Goal: Task Accomplishment & Management: Complete application form

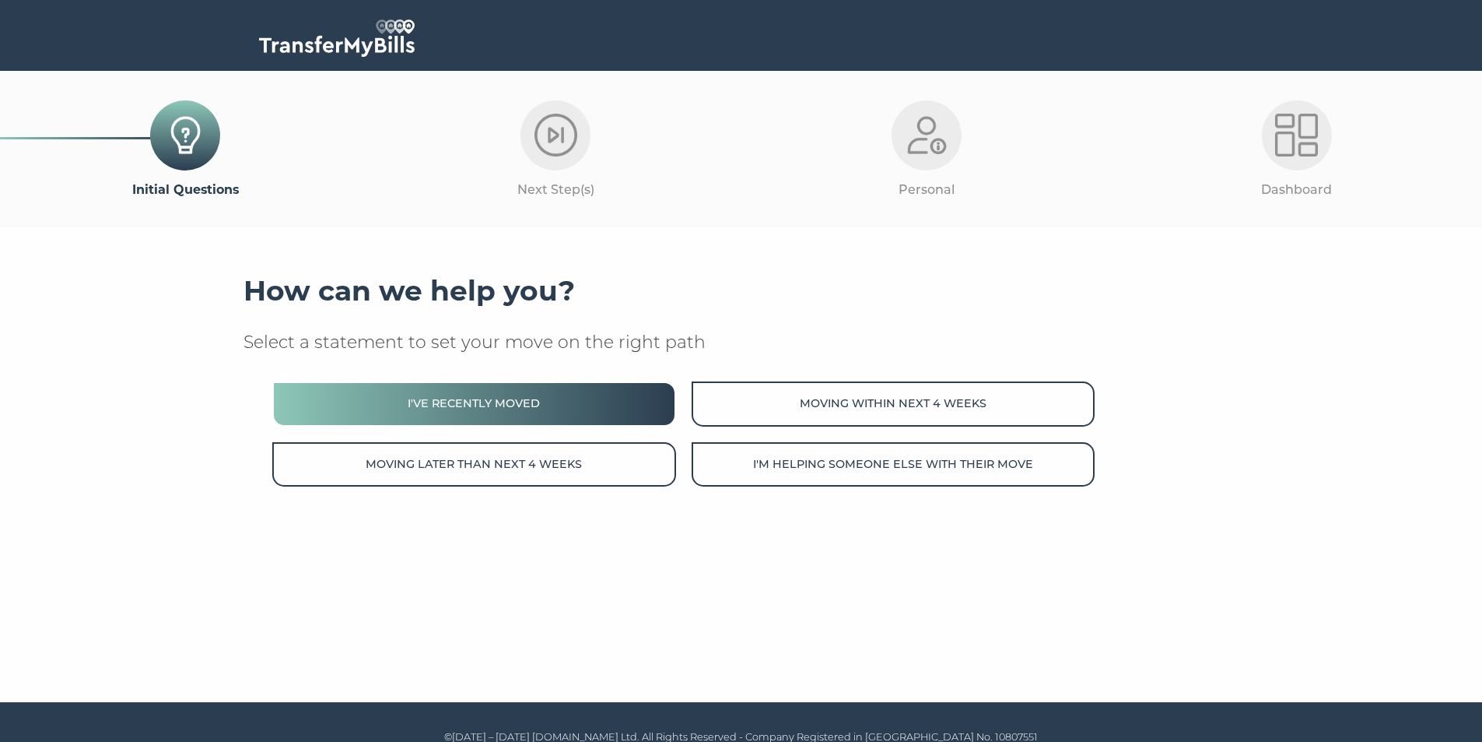
click at [589, 412] on button "I've recently moved" at bounding box center [473, 403] width 403 height 44
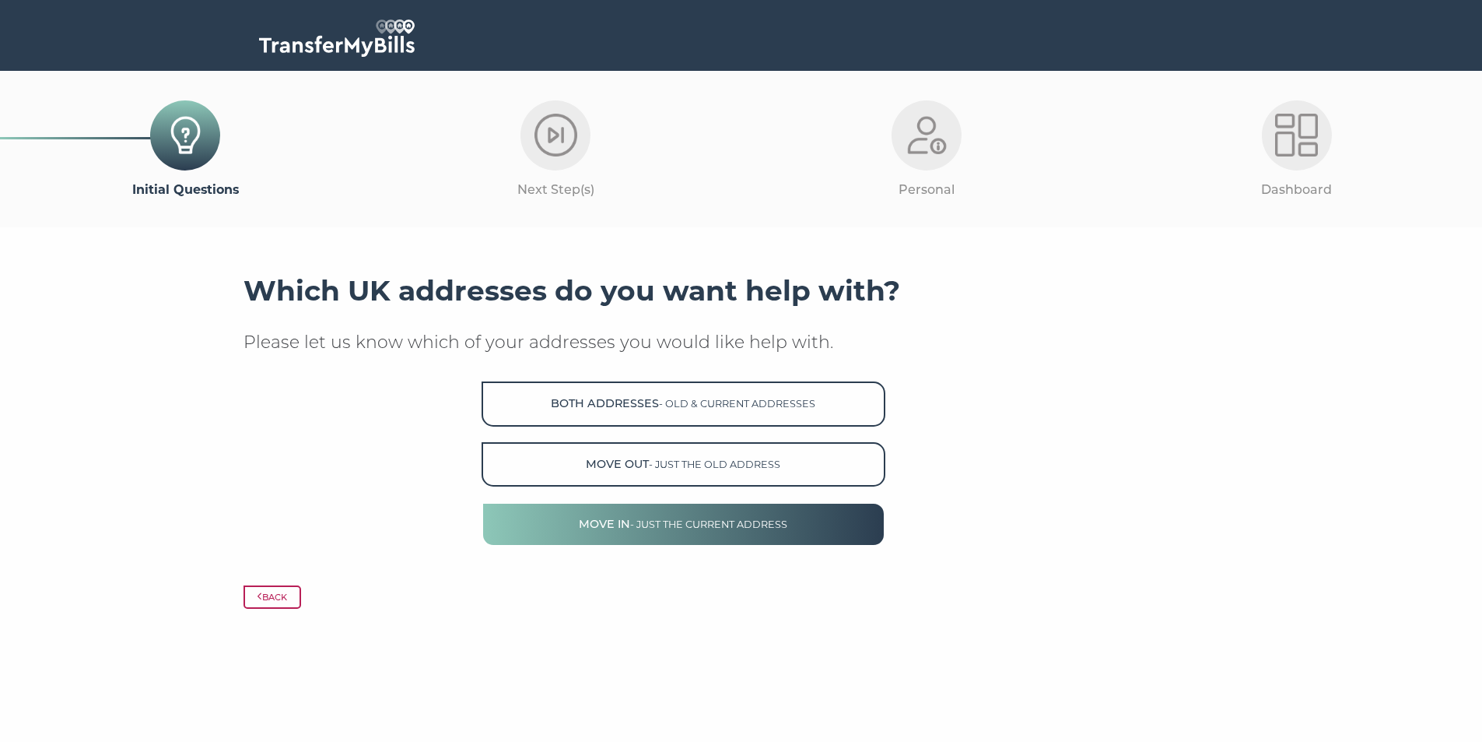
click at [679, 523] on span "- just the current address" at bounding box center [708, 524] width 157 height 12
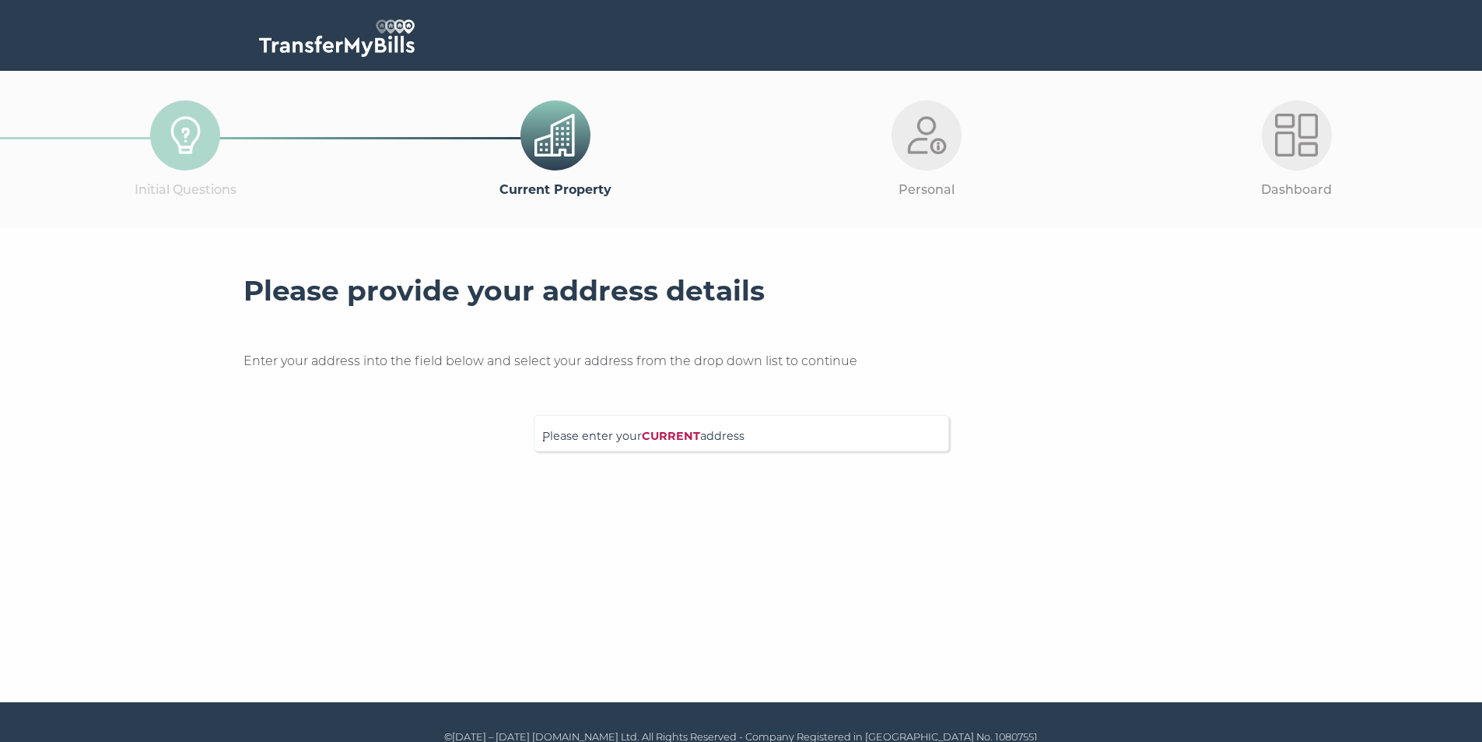
click at [663, 458] on form "Please provide your address details Enter your address into the field below and…" at bounding box center [742, 388] width 996 height 228
click at [595, 443] on span "Please enter your CURRENT address" at bounding box center [741, 440] width 398 height 27
click at [595, 439] on input "Please enter your CURRENT address" at bounding box center [709, 431] width 335 height 16
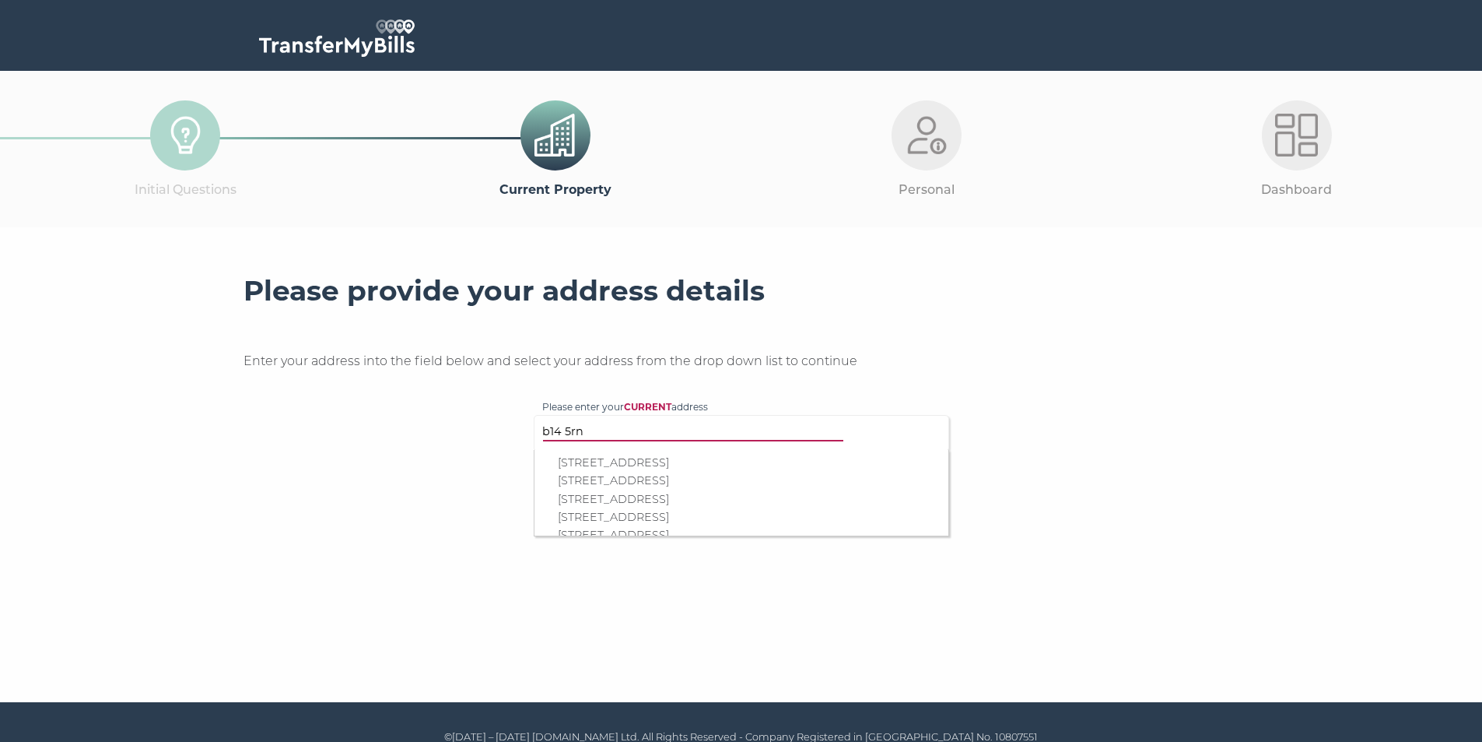
type input "b14 5rn"
click at [611, 499] on p "6 Meadow Walk, Birmingham, B14 5RN" at bounding box center [749, 499] width 383 height 18
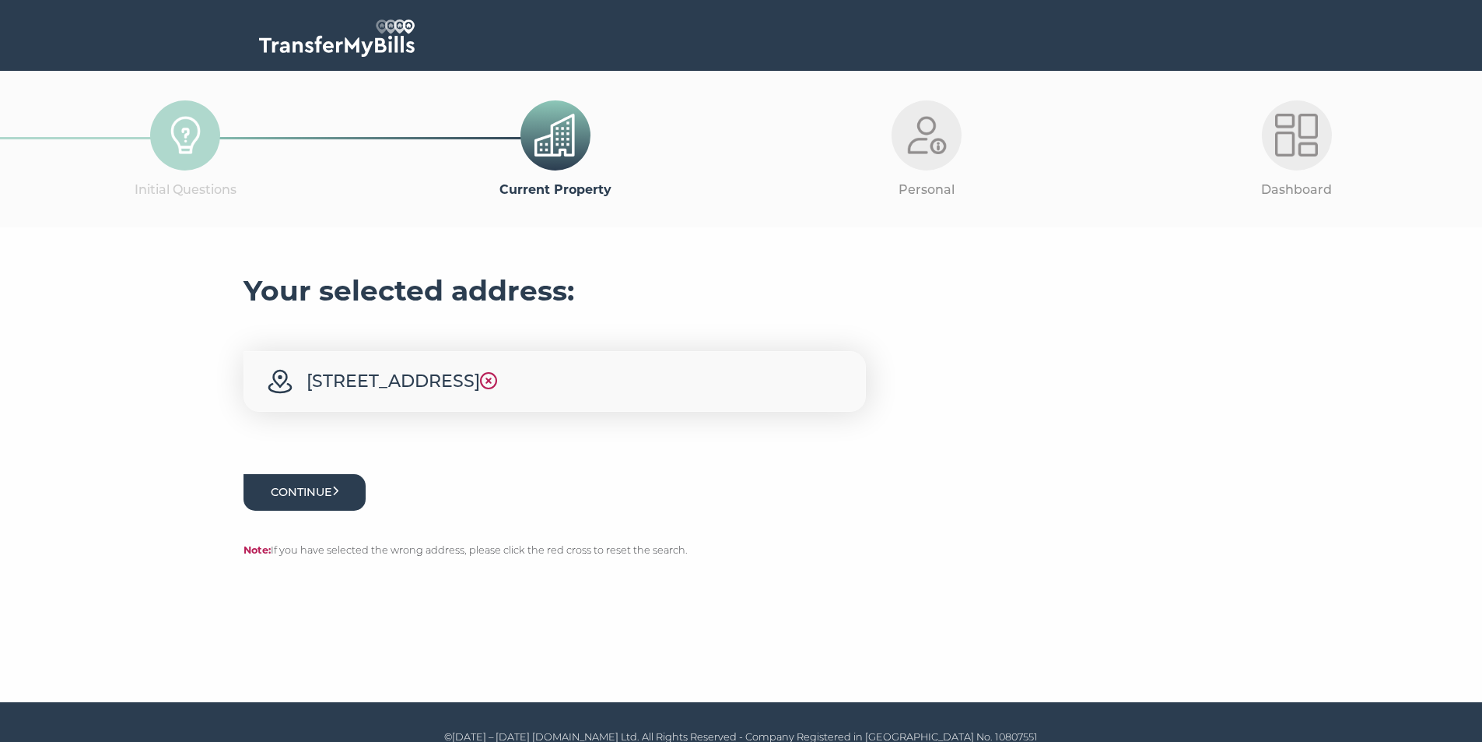
click at [339, 488] on icon "submit" at bounding box center [335, 491] width 7 height 11
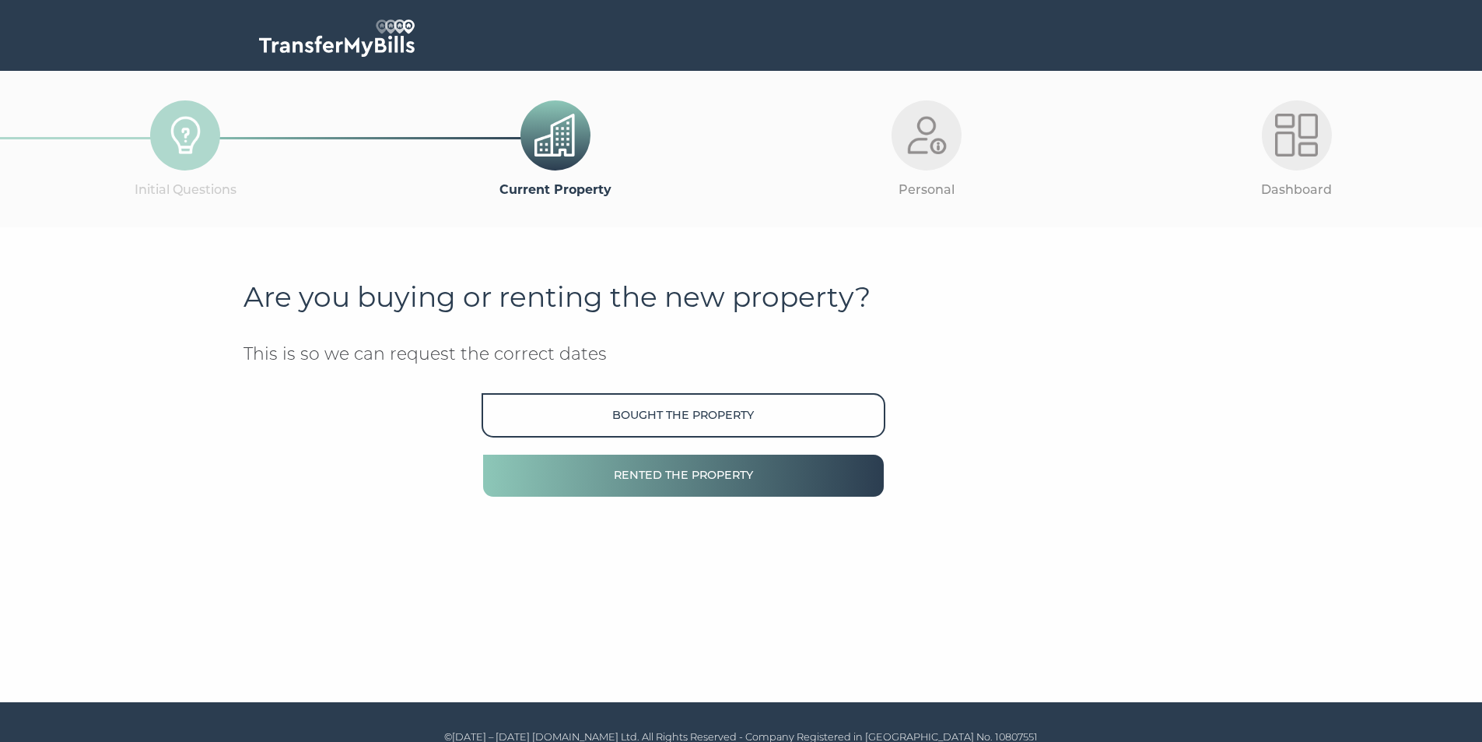
click at [694, 482] on button "Rented the property" at bounding box center [683, 475] width 403 height 44
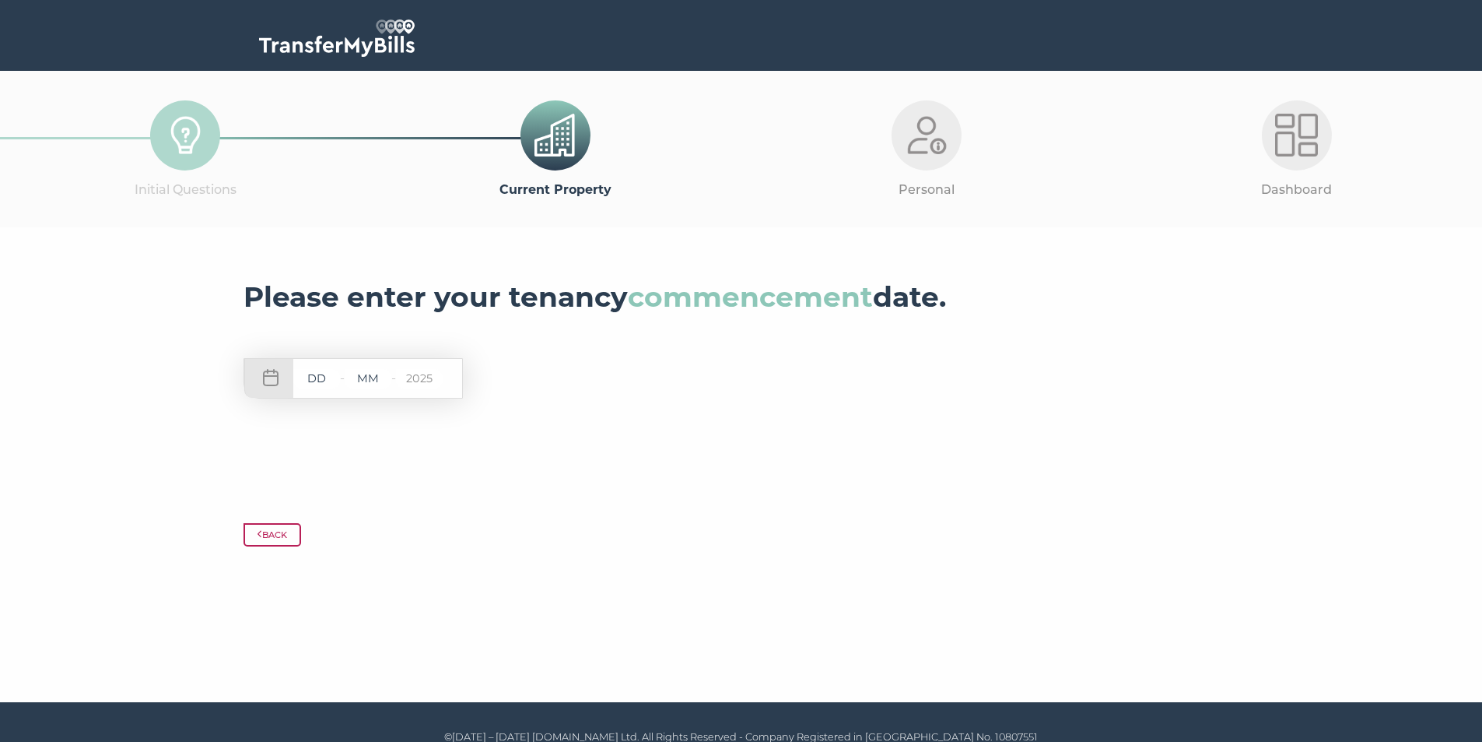
click at [344, 388] on div "- - 2025" at bounding box center [353, 378] width 219 height 40
click at [330, 384] on input "text" at bounding box center [316, 378] width 47 height 19
type input "01"
click at [385, 380] on input "text" at bounding box center [368, 378] width 47 height 19
type input "10"
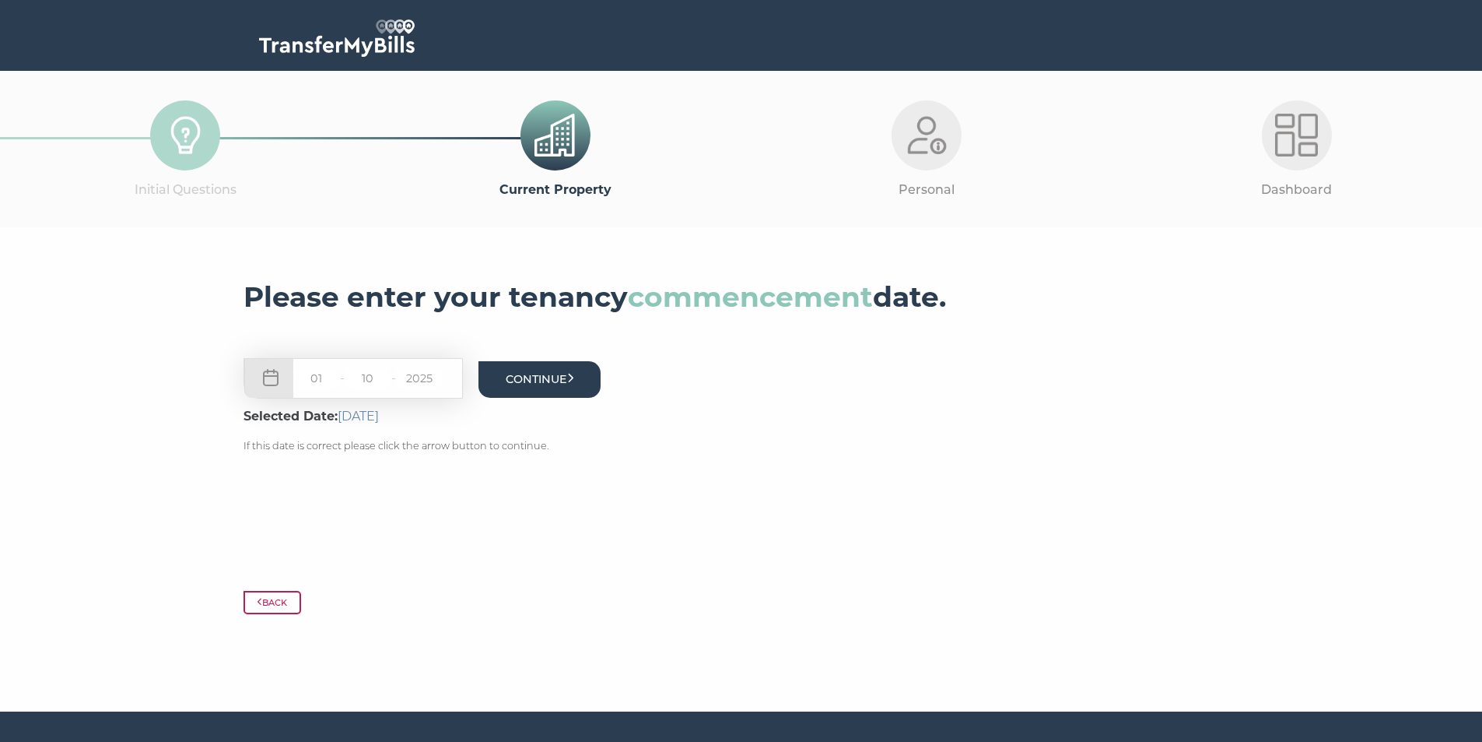
click at [540, 372] on button "Continue" at bounding box center [540, 379] width 123 height 37
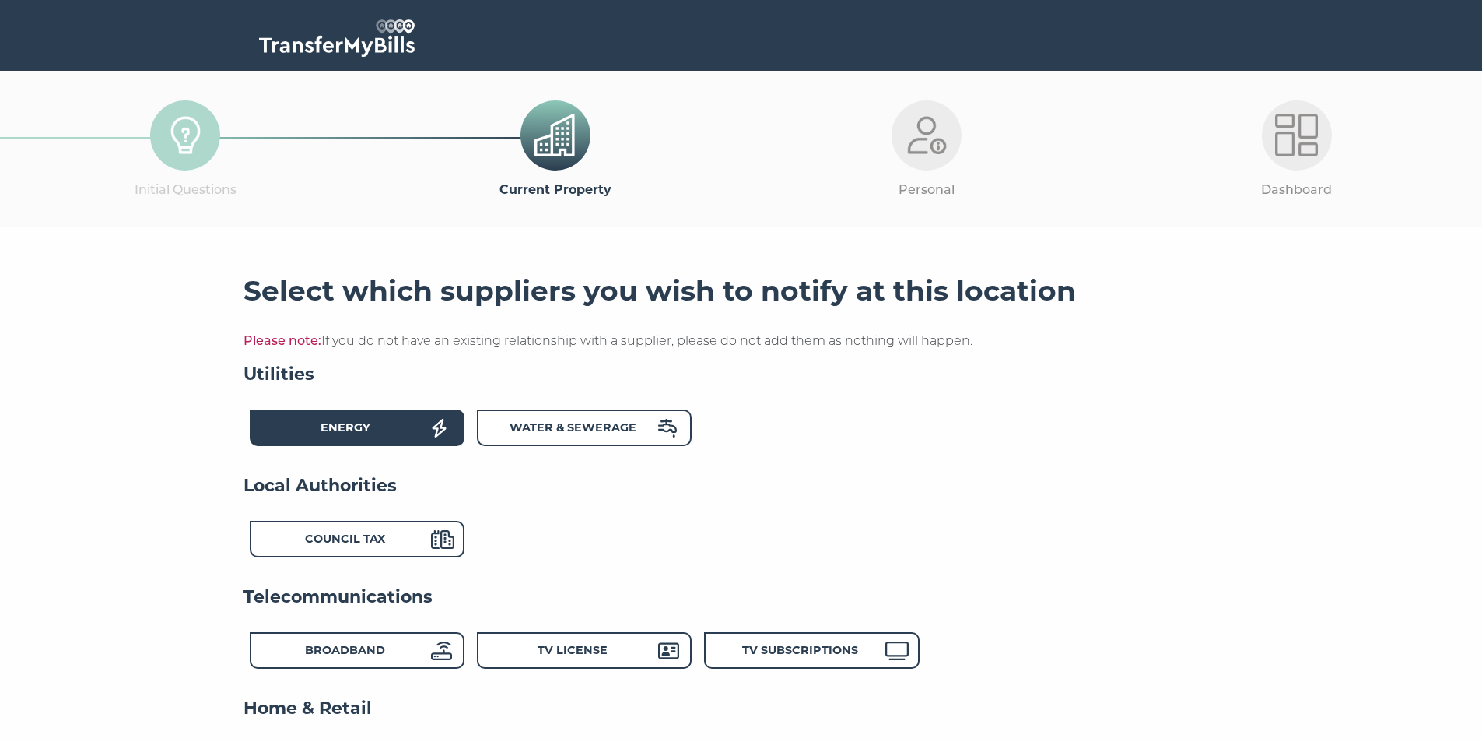
click at [396, 432] on div "Energy" at bounding box center [345, 430] width 171 height 23
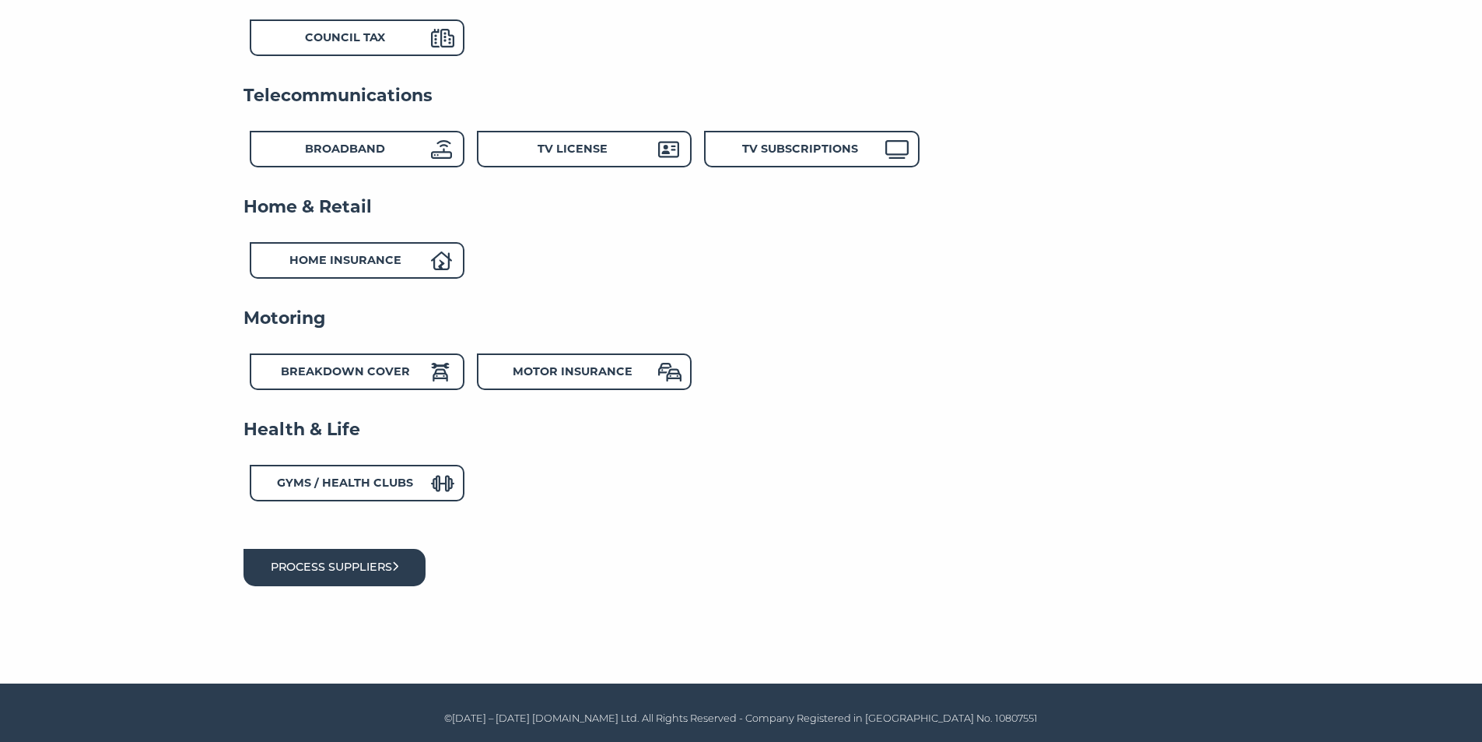
click at [399, 566] on icon "submit" at bounding box center [395, 566] width 7 height 11
